Goal: Task Accomplishment & Management: Use online tool/utility

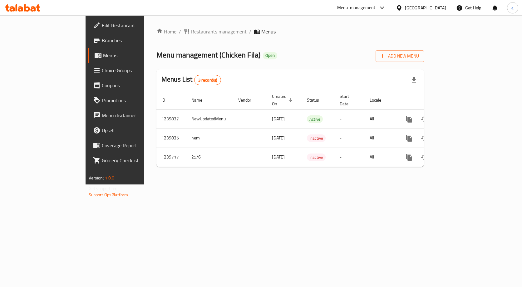
click at [102, 71] on span "Choice Groups" at bounding box center [135, 70] width 66 height 7
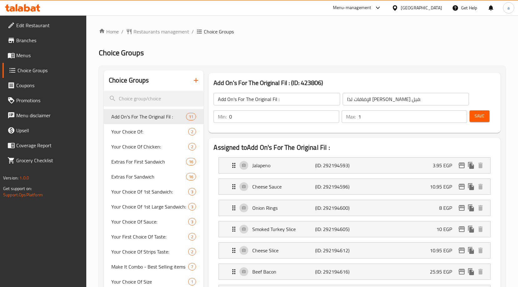
click at [154, 97] on input "search" at bounding box center [154, 99] width 100 height 16
paste input "الإضافات للبطاطس الأولى"
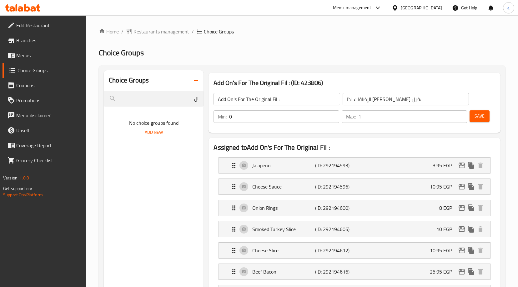
type input "ا"
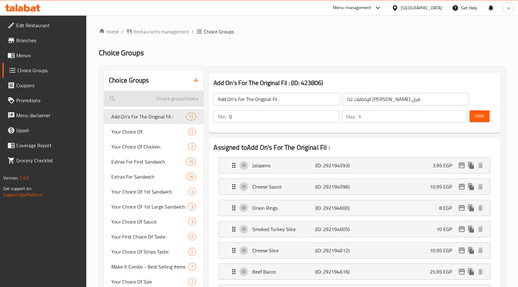
click at [144, 102] on input "search" at bounding box center [154, 99] width 100 height 16
paste input "Extras For First Fries"
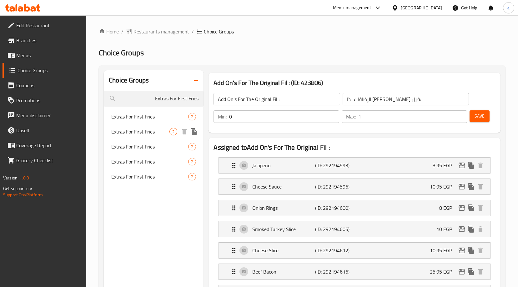
type input "Extras For First Fries"
click at [149, 118] on span "Extras For First Fries" at bounding box center [140, 116] width 58 height 7
type input "Extras For First Fries"
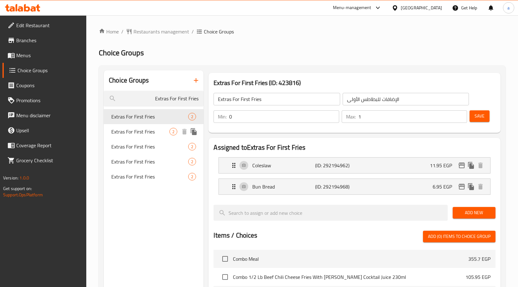
click at [143, 128] on span "Extras For First Fries" at bounding box center [140, 131] width 58 height 7
type input "الإضافات للبطاطس ا��أولى"
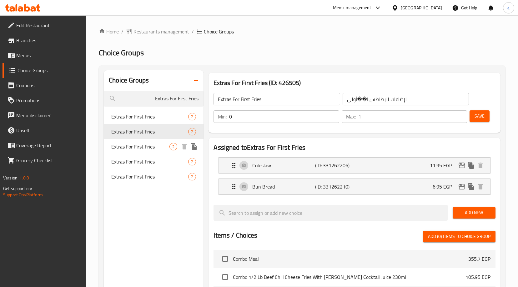
click at [141, 148] on span "Extras For First Fries" at bounding box center [140, 146] width 58 height 7
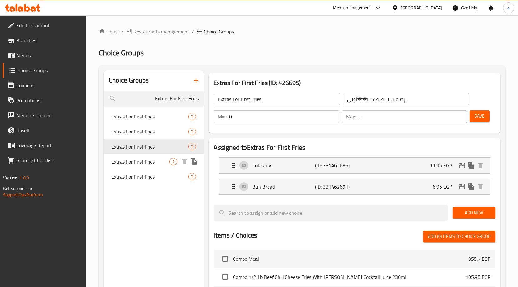
click at [141, 163] on span "Extras For First Fries" at bounding box center [140, 161] width 58 height 7
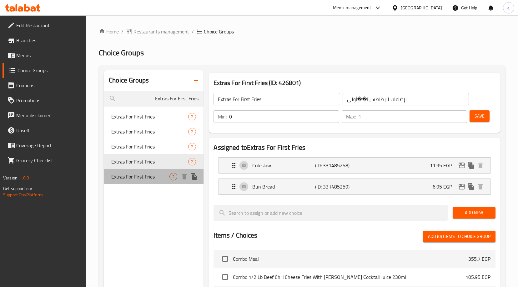
click at [138, 174] on span "Extras For First Fries" at bounding box center [140, 176] width 58 height 7
